Goal: Transaction & Acquisition: Book appointment/travel/reservation

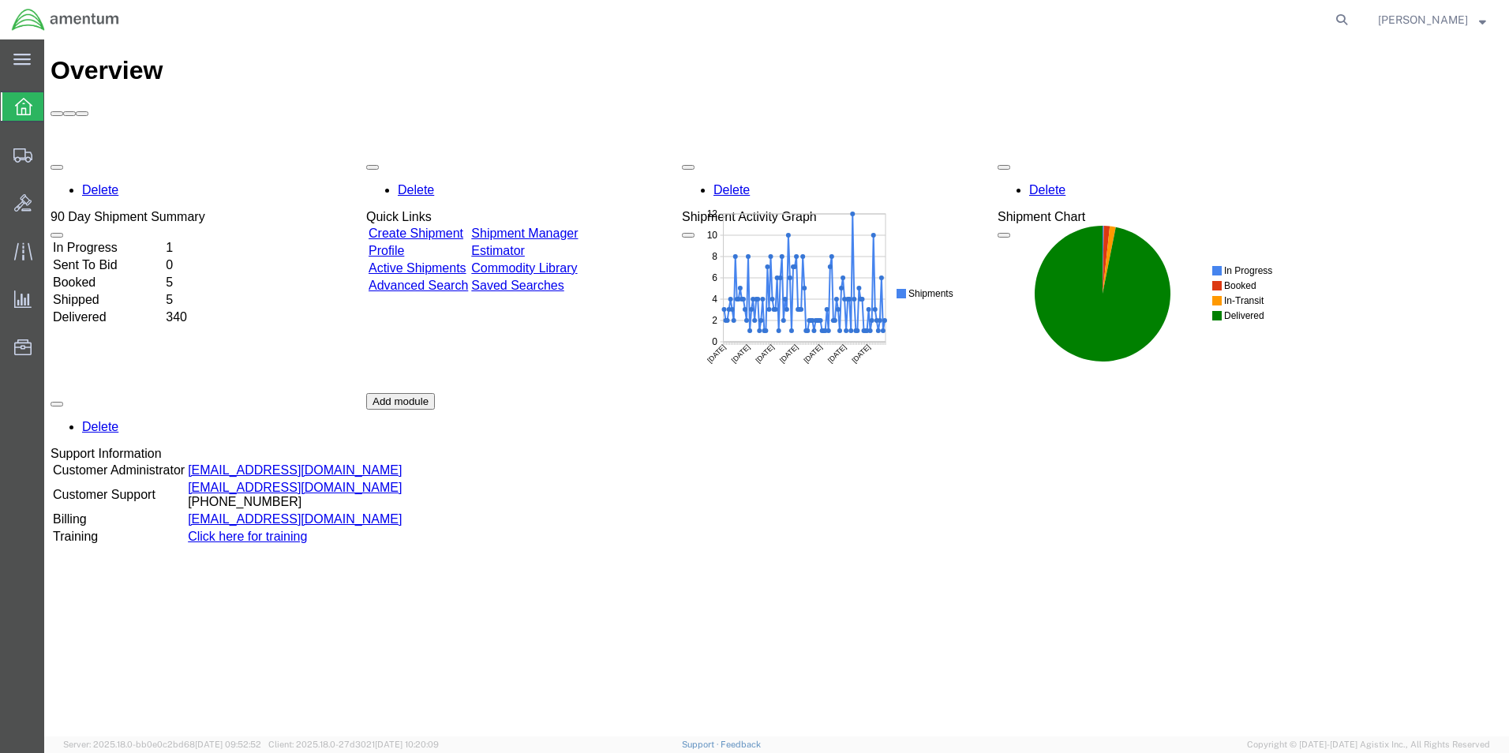
click at [578, 227] on link "Shipment Manager" at bounding box center [524, 233] width 107 height 13
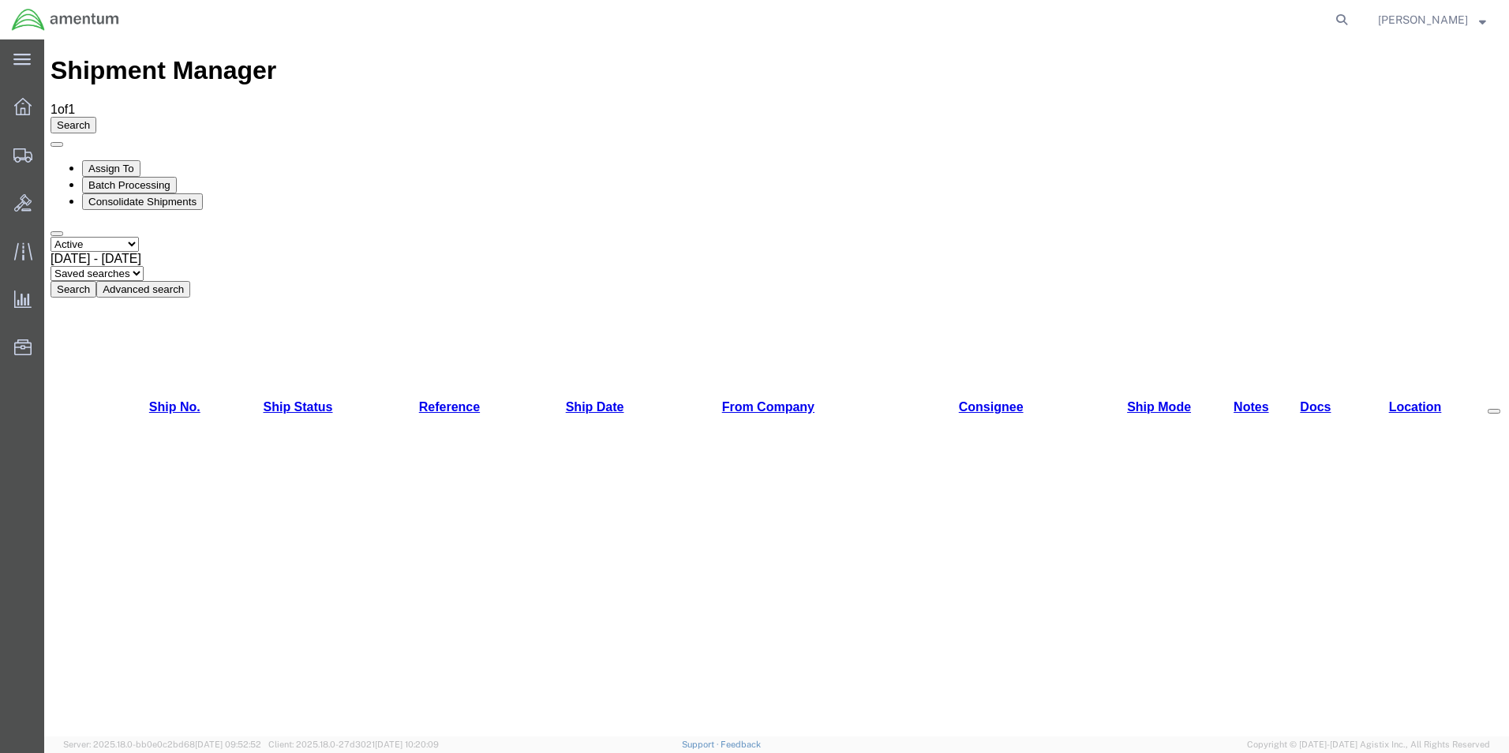
drag, startPoint x: 122, startPoint y: 184, endPoint x: 92, endPoint y: 267, distance: 88.1
click at [92, 267] on div "Shipment Manager 1 of 1 Search Assign To Batch Processing Consolidate Shipments…" at bounding box center [777, 688] width 1452 height 1264
click at [1414, 249] on div "Shipment Manager 1 of 1 Search Assign To Batch Processing Consolidate Shipments…" at bounding box center [777, 688] width 1452 height 1264
click at [20, 107] on icon at bounding box center [22, 106] width 17 height 17
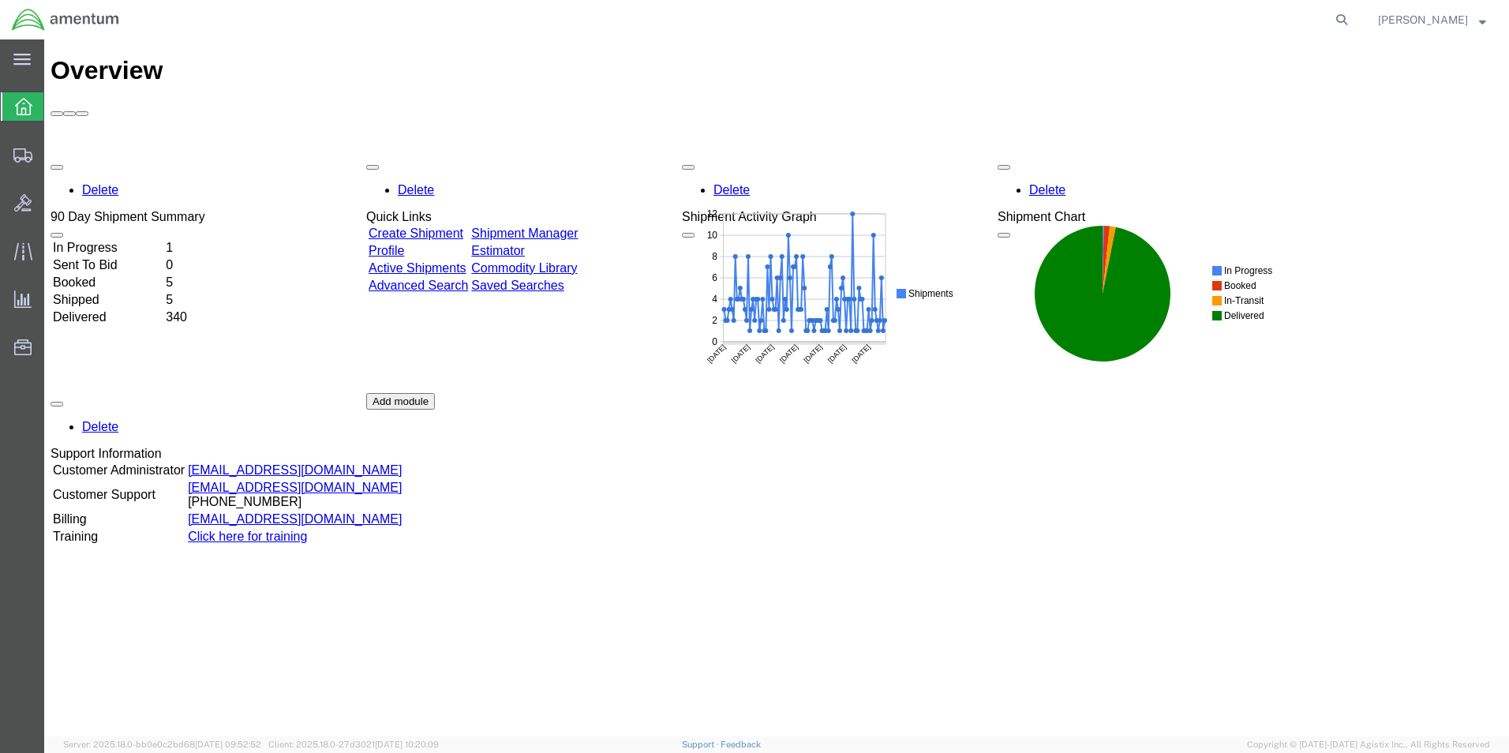
click at [569, 227] on link "Shipment Manager" at bounding box center [524, 233] width 107 height 13
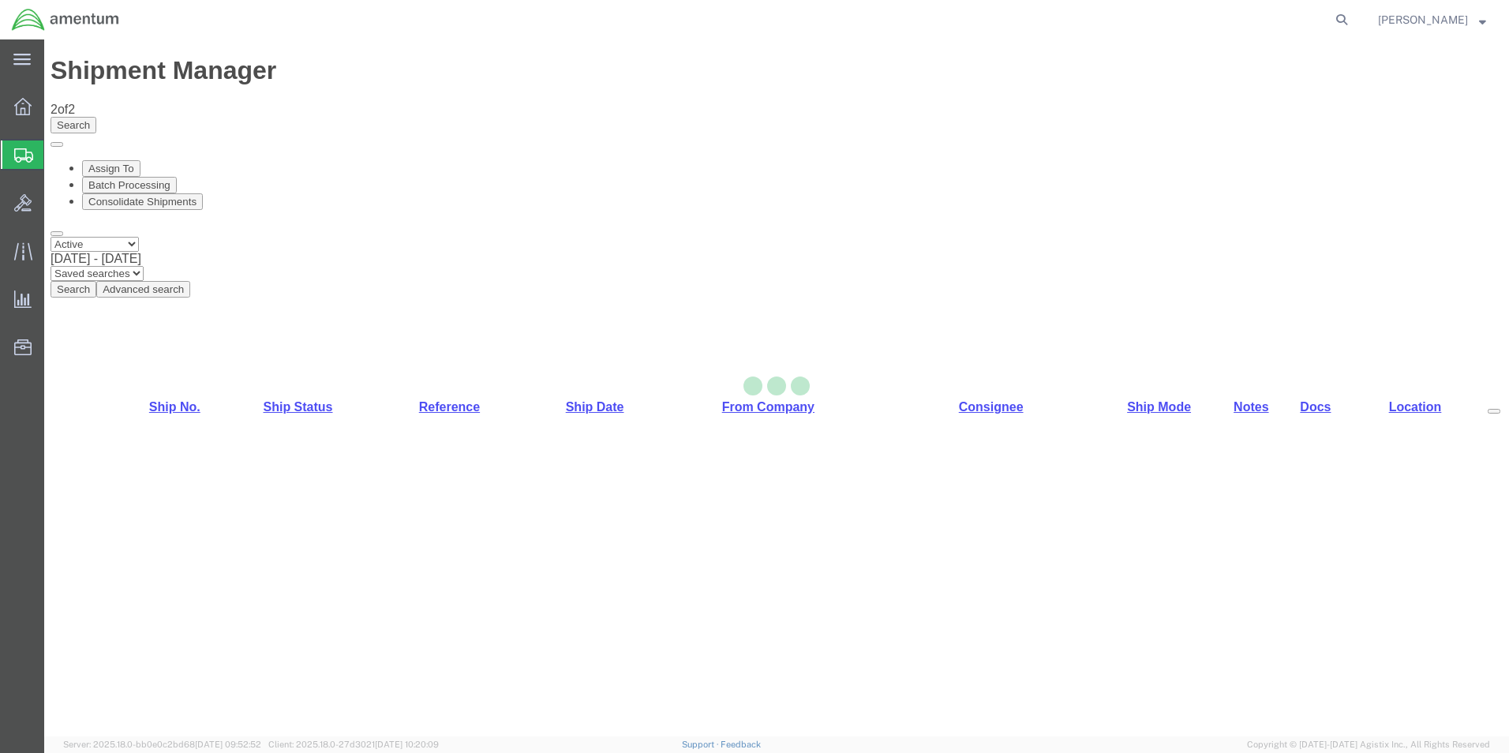
select select "42712"
select select "42735"
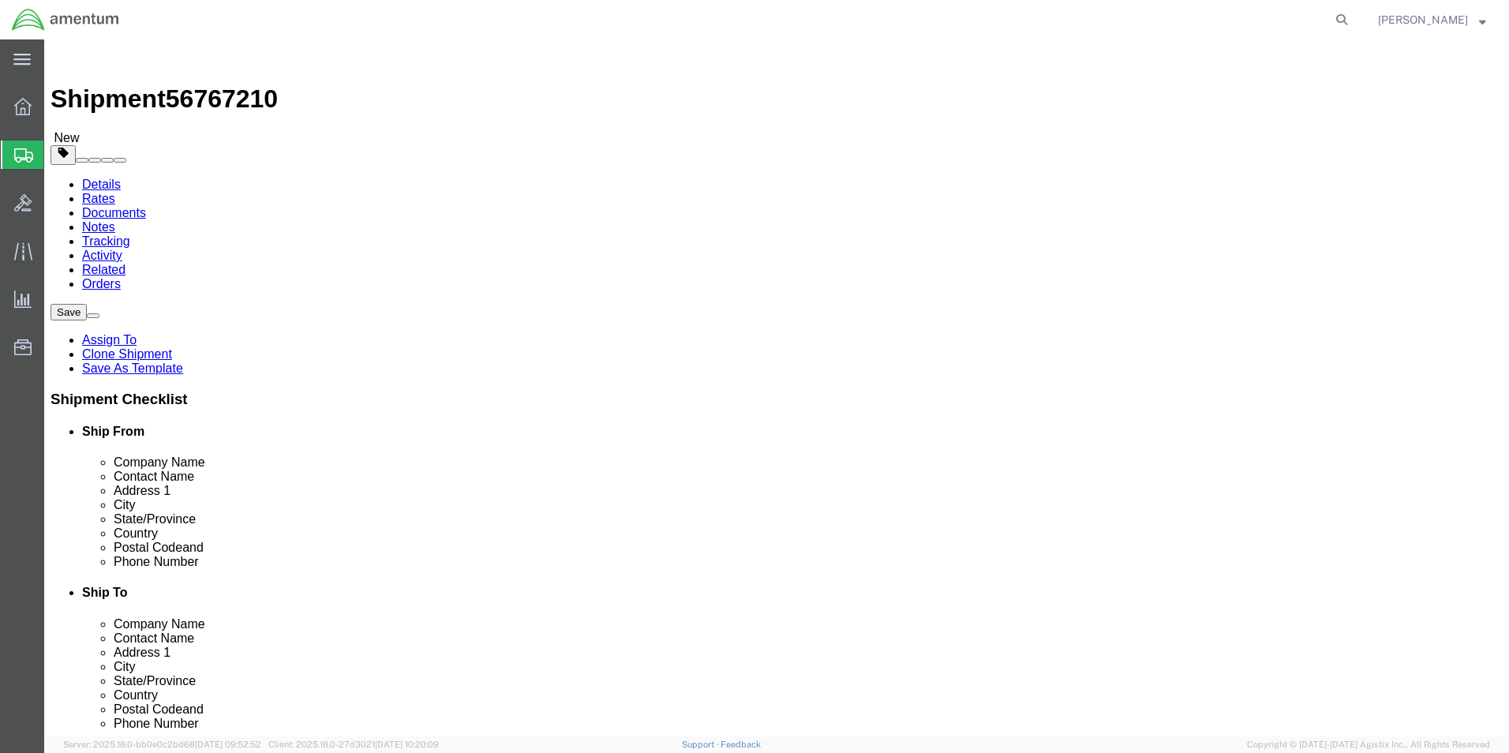
drag, startPoint x: 337, startPoint y: 365, endPoint x: 137, endPoint y: 316, distance: 205.4
click div "Contact Name [PERSON_NAME]"
type input "marc"
click p "- Amentum Services, Inc. - ([PERSON_NAME]) [STREET_ADDRESS][PERSON_NAME]"
select select
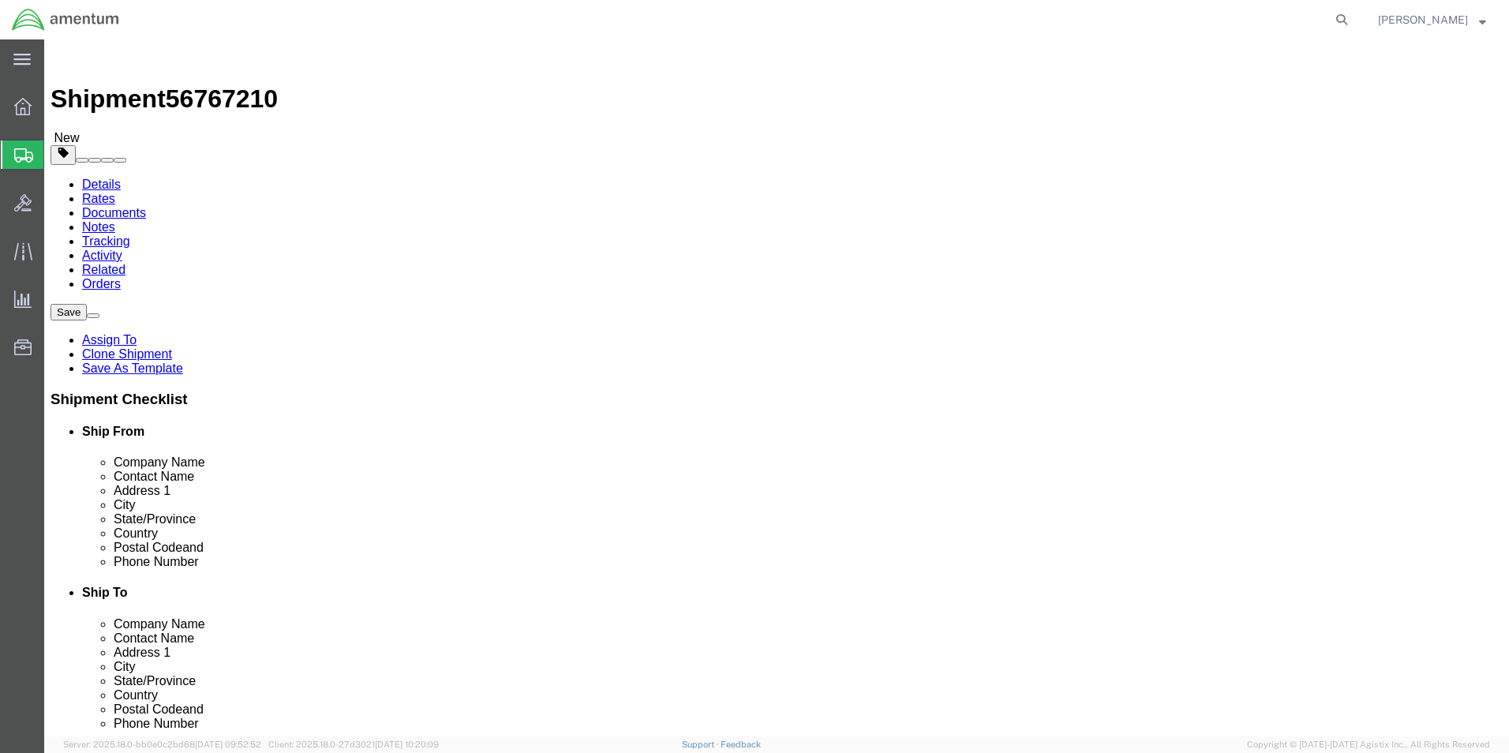
type input "[PERSON_NAME]"
type input "C 2-228 AVN"
type input "28308"
type input "[PHONE_NUMBER]"
type input "[PERSON_NAME][EMAIL_ADDRESS][PERSON_NAME][DOMAIN_NAME]"
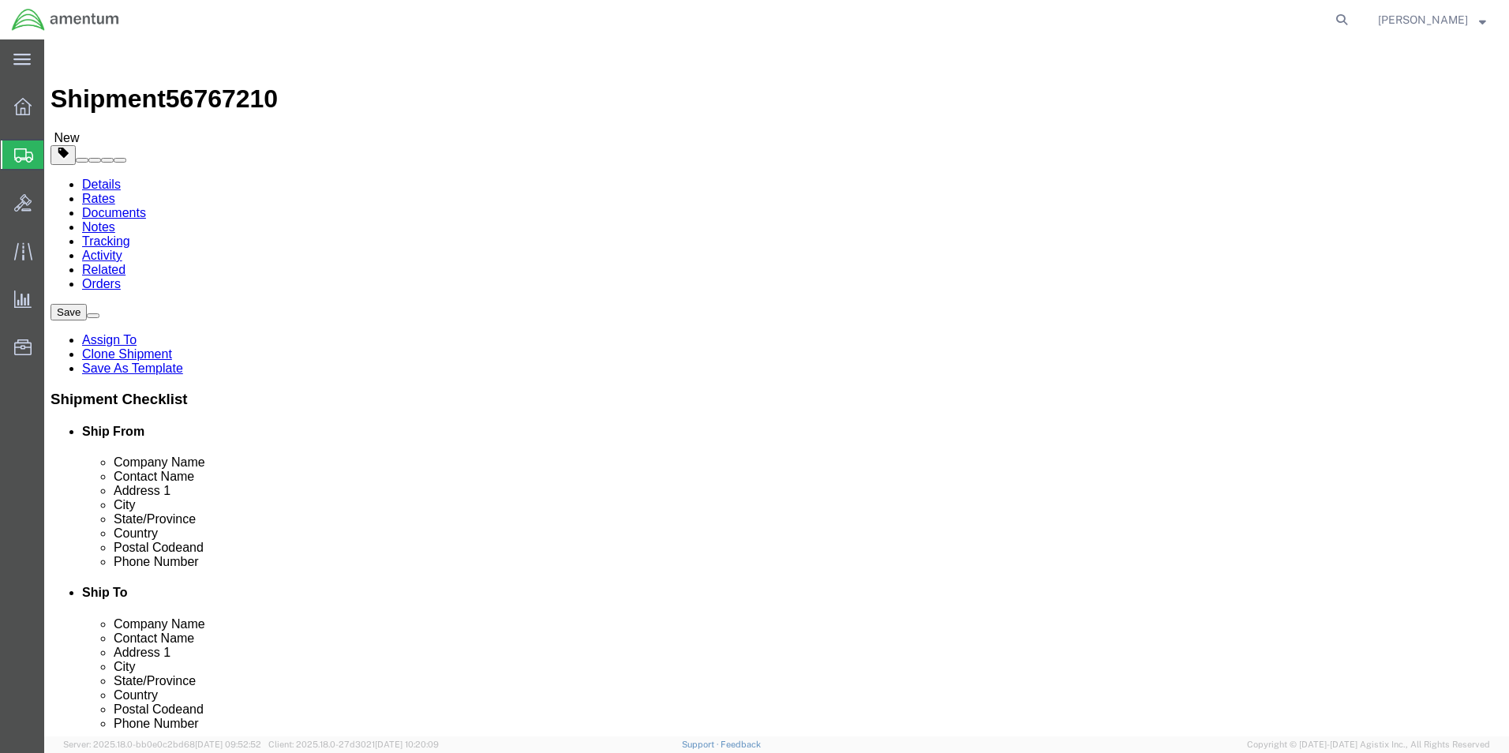
checkbox input "true"
select select "NC"
type input "[PERSON_NAME]"
click input "checkbox"
checkbox input "false"
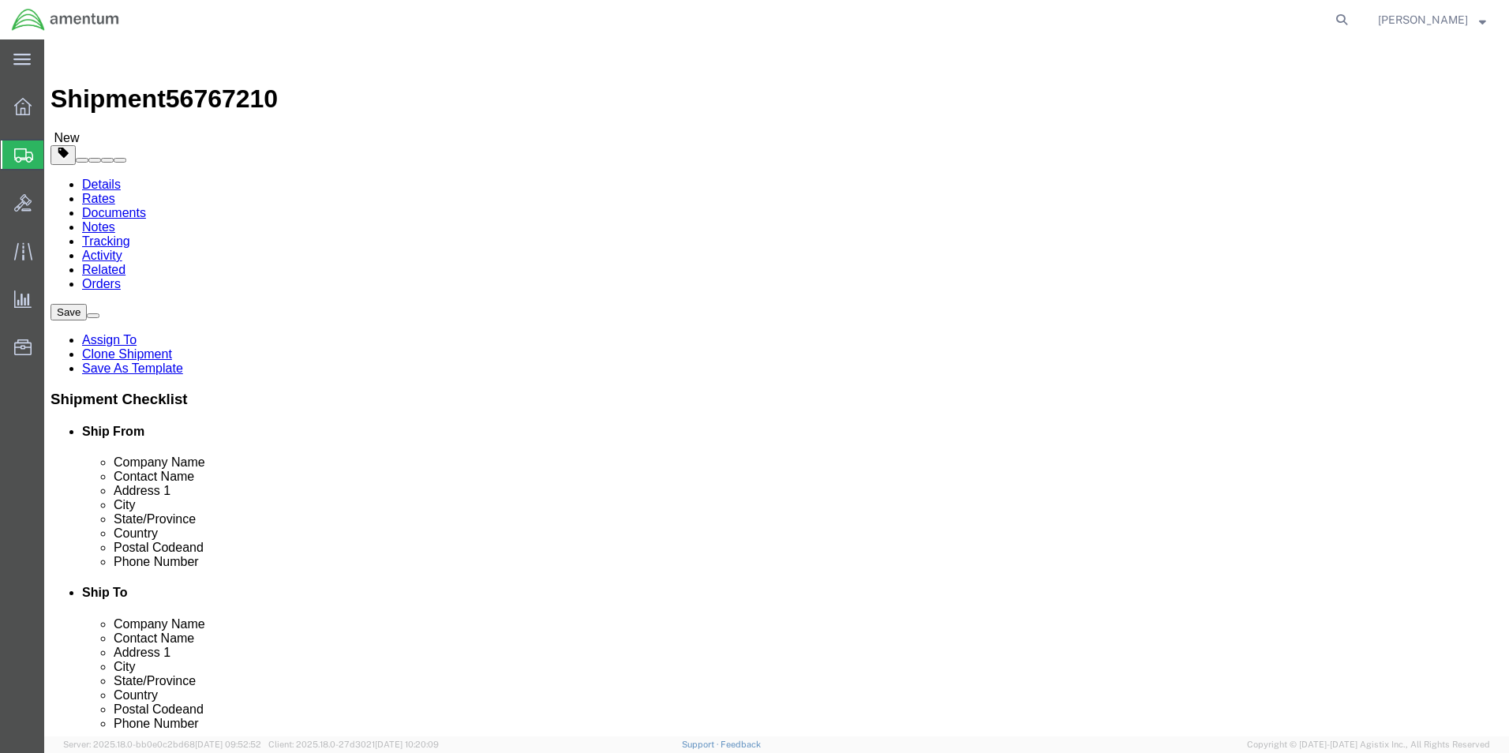
click button "Rate Shipment"
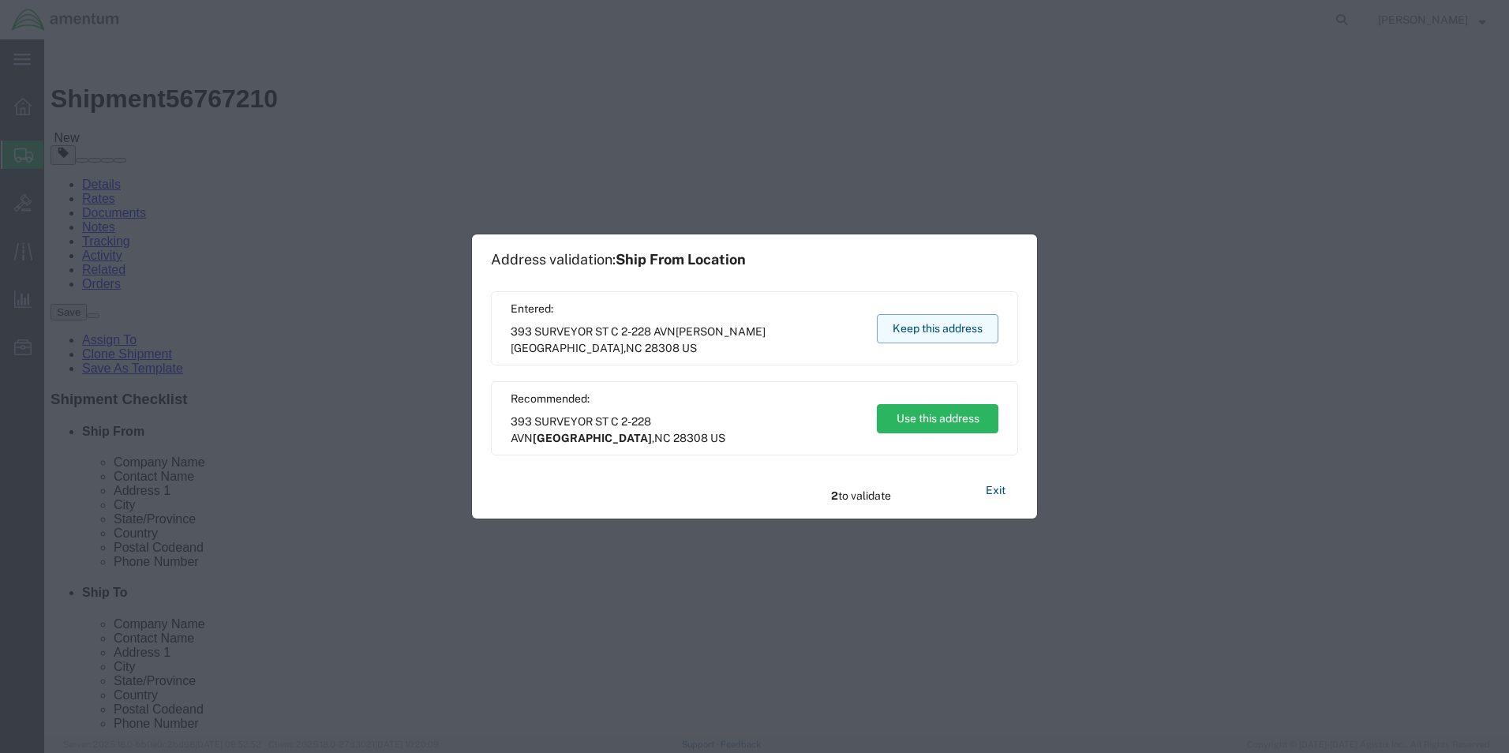
click at [925, 318] on button "Keep this address" at bounding box center [938, 328] width 122 height 29
click at [911, 331] on button "Keep this address" at bounding box center [938, 328] width 122 height 29
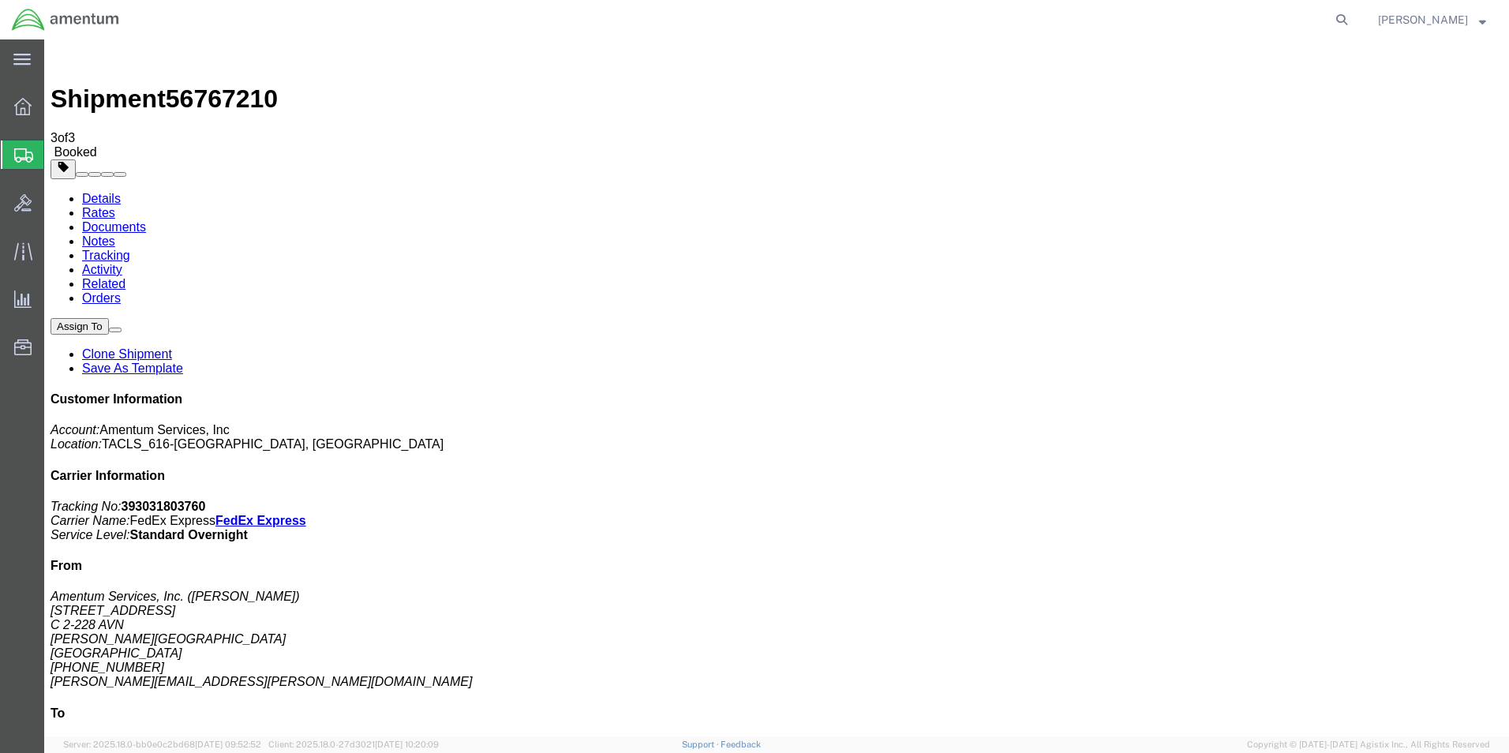
drag, startPoint x: 657, startPoint y: 285, endPoint x: 948, endPoint y: 421, distance: 321.3
click at [92, 192] on link "Details" at bounding box center [101, 198] width 39 height 13
click link "Schedule pickup request"
